Goal: Task Accomplishment & Management: Use online tool/utility

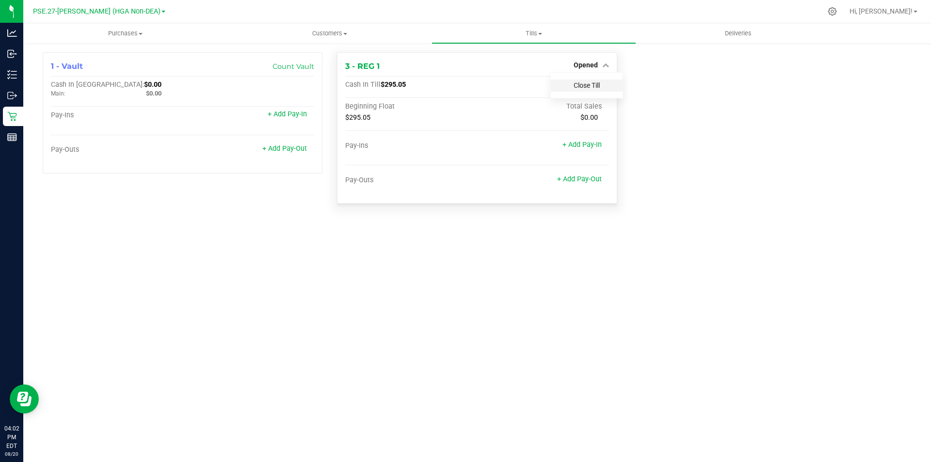
click at [590, 81] on link "Close Till" at bounding box center [587, 85] width 26 height 8
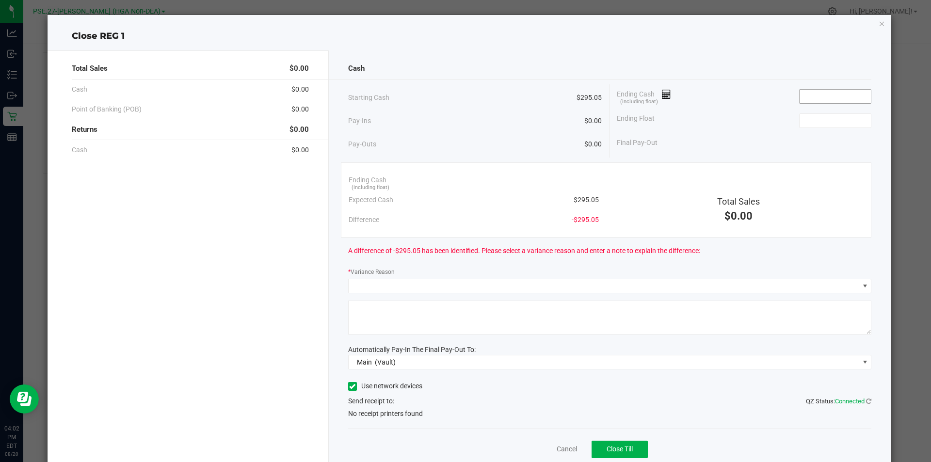
click at [820, 96] on input at bounding box center [835, 97] width 71 height 14
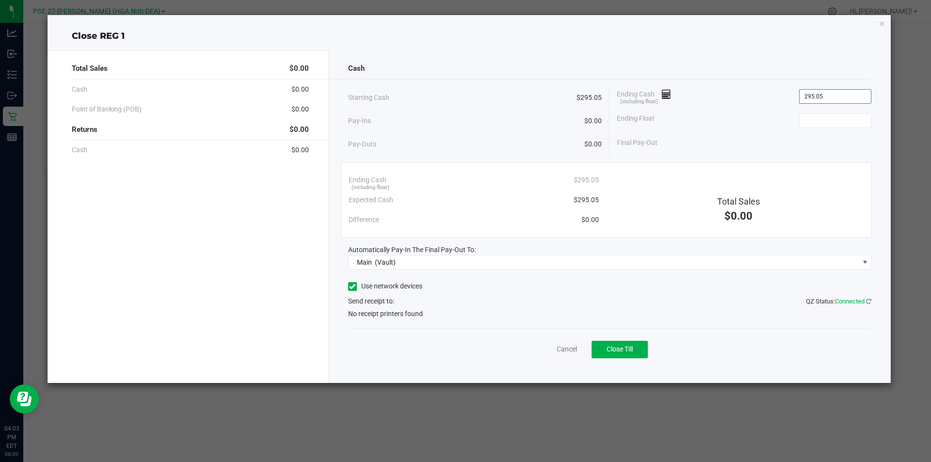
type input "$295.05"
click at [371, 287] on label "Use network devices" at bounding box center [385, 286] width 74 height 10
click at [0, 0] on input "Use network devices" at bounding box center [0, 0] width 0 height 0
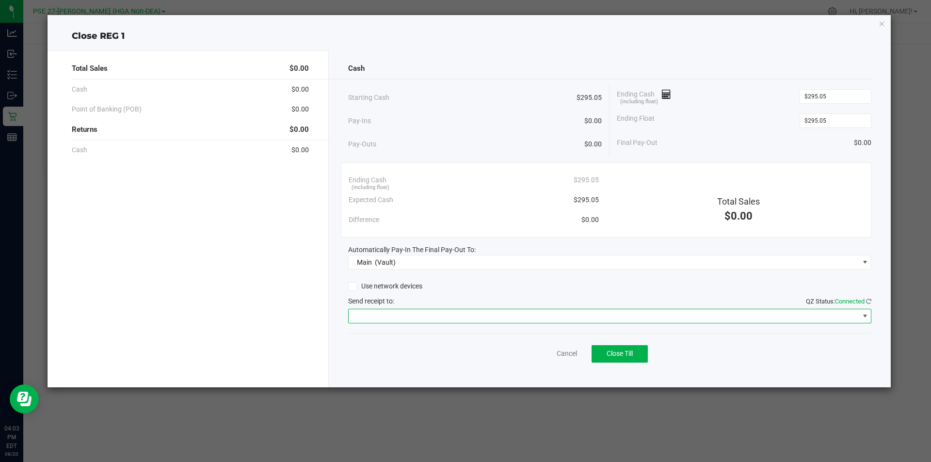
click at [379, 315] on span at bounding box center [604, 316] width 511 height 14
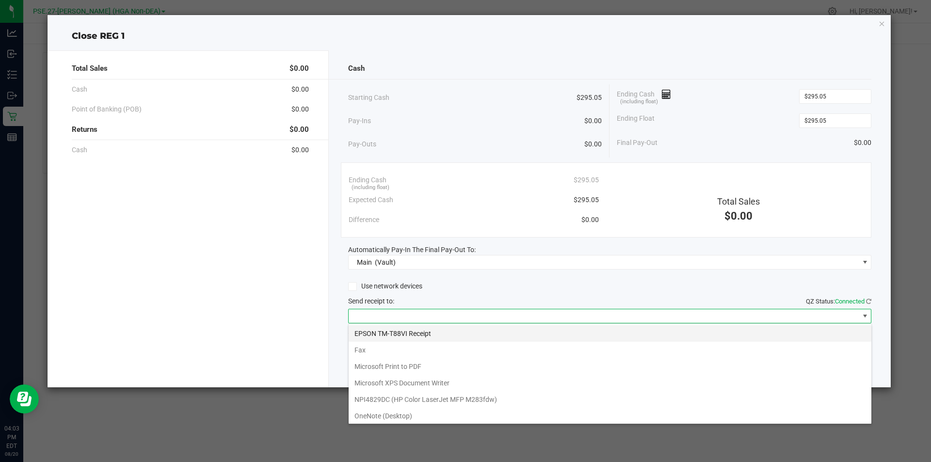
scroll to position [15, 523]
click at [387, 333] on Receipt "EPSON TM-T88VI Receipt" at bounding box center [610, 333] width 523 height 16
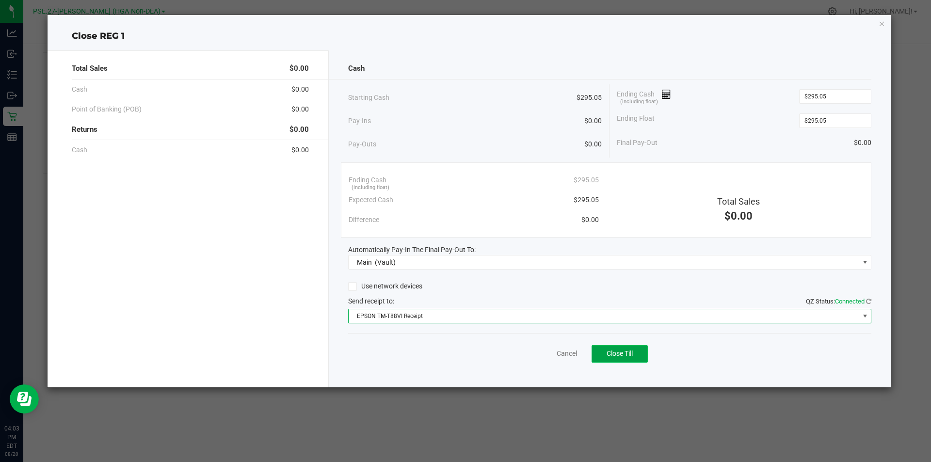
click at [638, 355] on button "Close Till" at bounding box center [620, 353] width 56 height 17
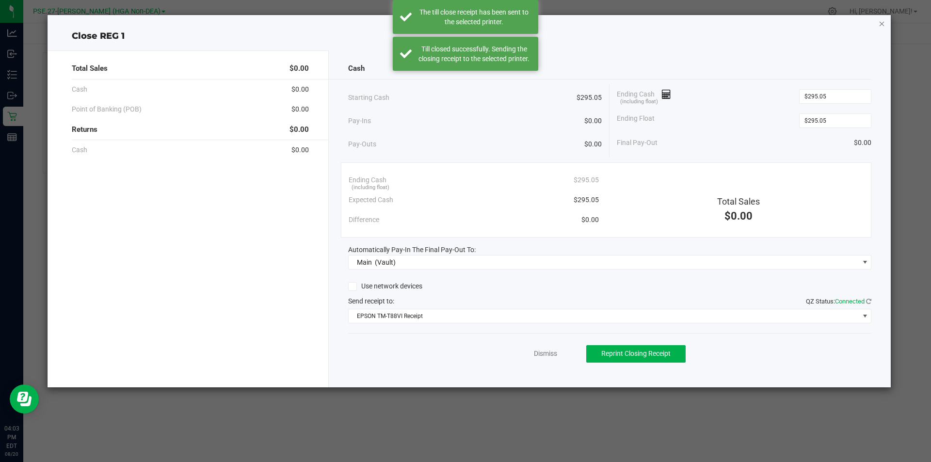
click at [882, 25] on icon "button" at bounding box center [882, 23] width 7 height 12
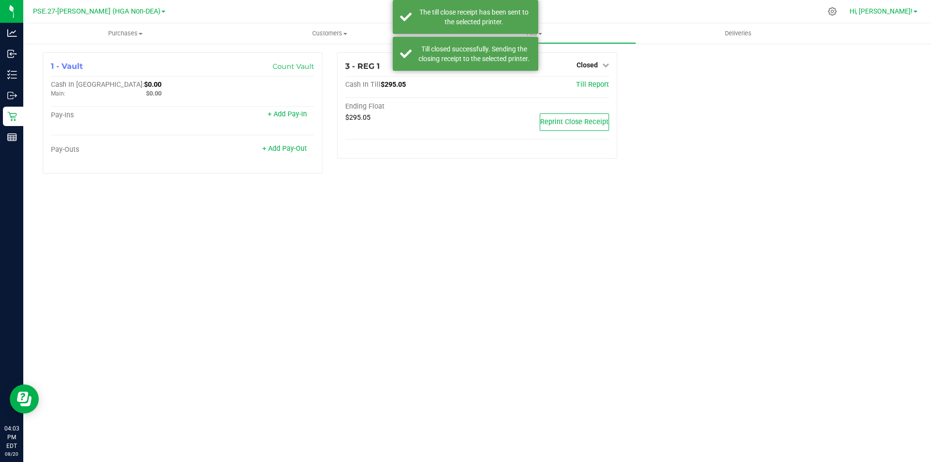
click at [895, 11] on span "Hi, [PERSON_NAME]!" at bounding box center [881, 11] width 63 height 8
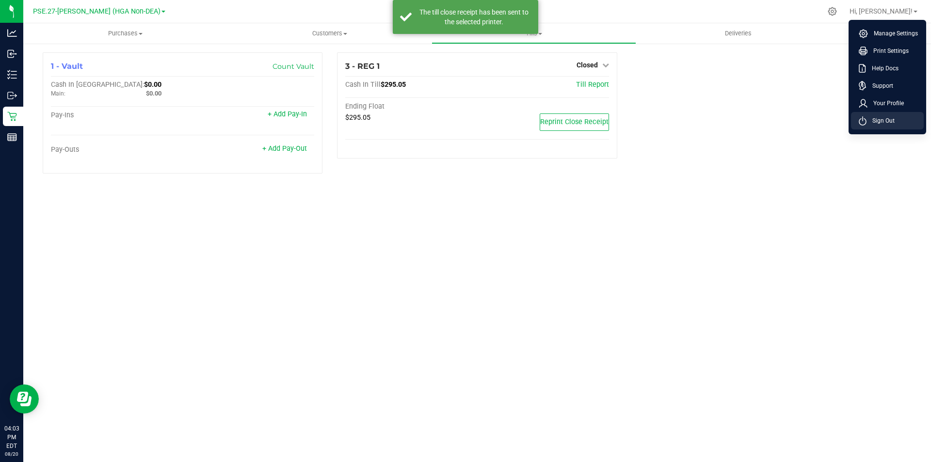
click at [877, 117] on span "Sign Out" at bounding box center [881, 121] width 28 height 10
